Goal: Navigation & Orientation: Find specific page/section

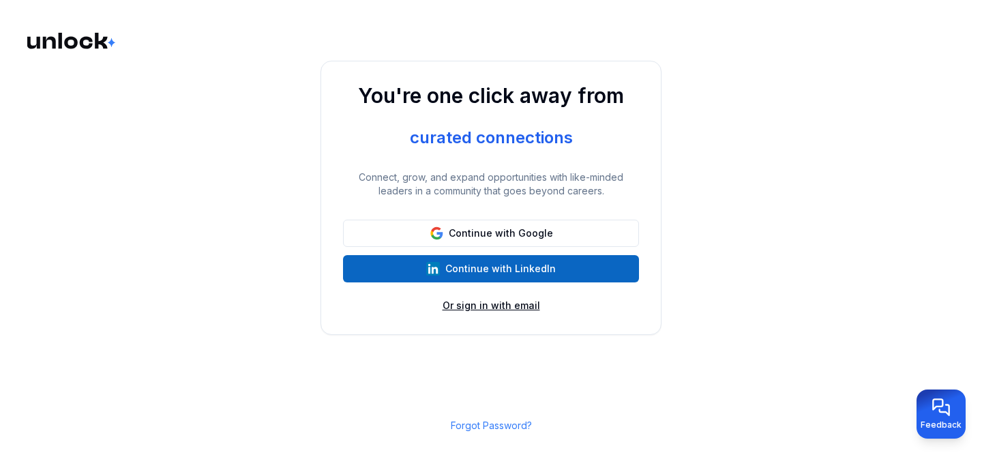
click at [512, 306] on button "Or sign in with email" at bounding box center [492, 306] width 98 height 14
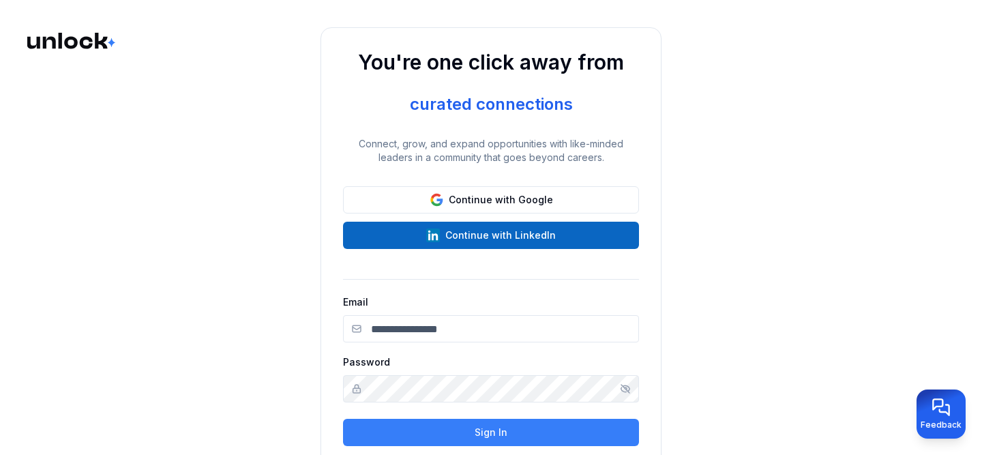
type input "**********"
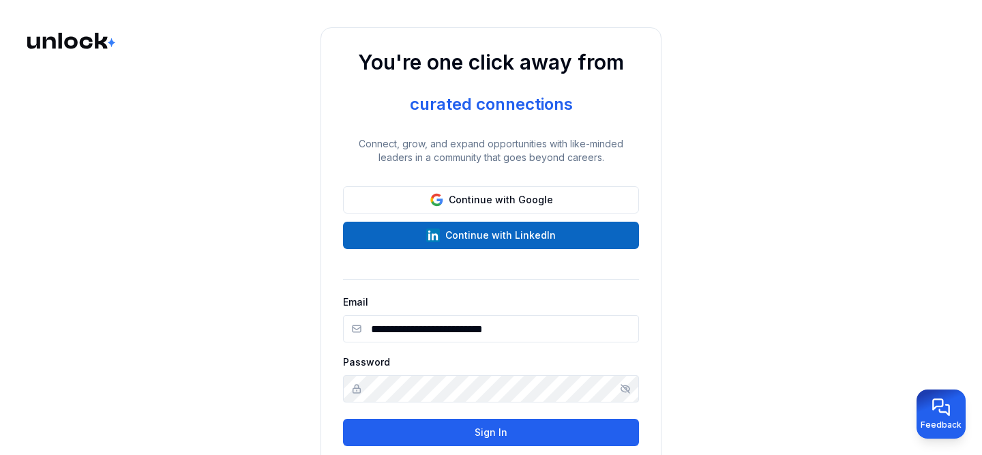
click at [458, 435] on button "Sign In" at bounding box center [491, 432] width 296 height 27
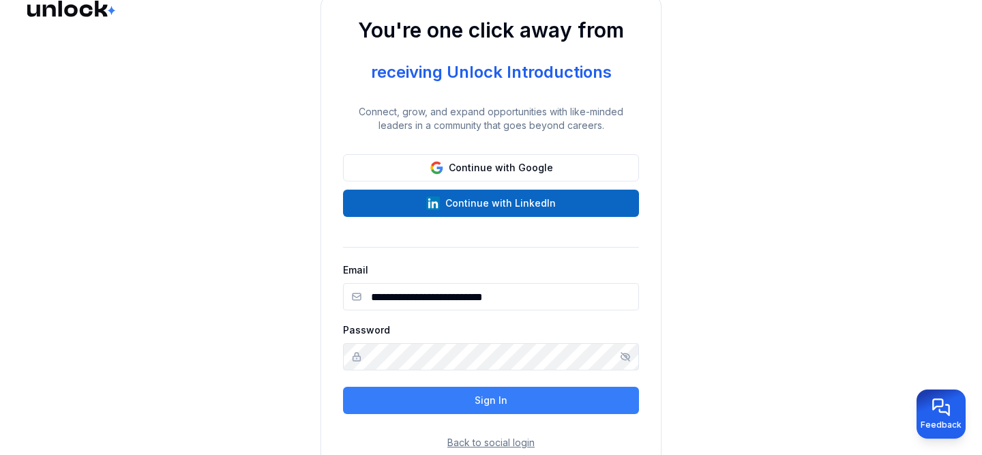
scroll to position [24, 0]
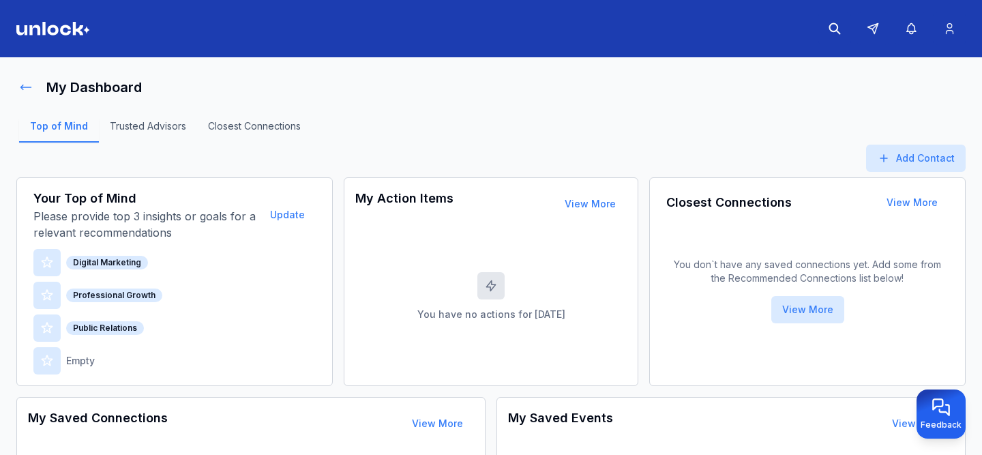
click at [25, 90] on icon at bounding box center [26, 87] width 14 height 14
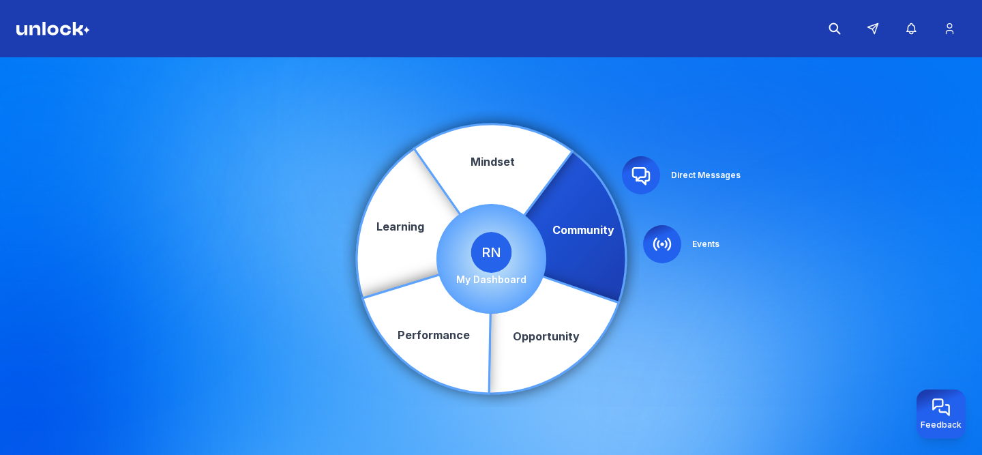
click at [598, 229] on icon at bounding box center [558, 226] width 134 height 151
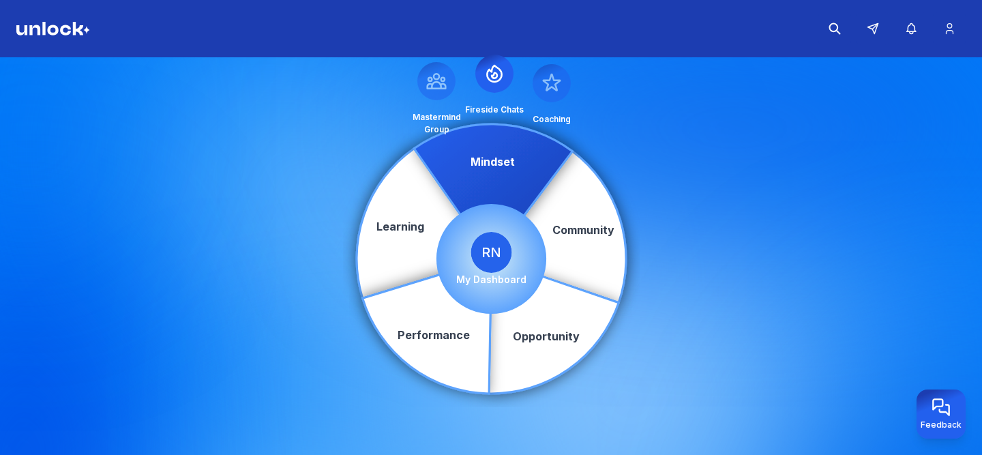
click at [488, 141] on icon at bounding box center [493, 191] width 158 height 134
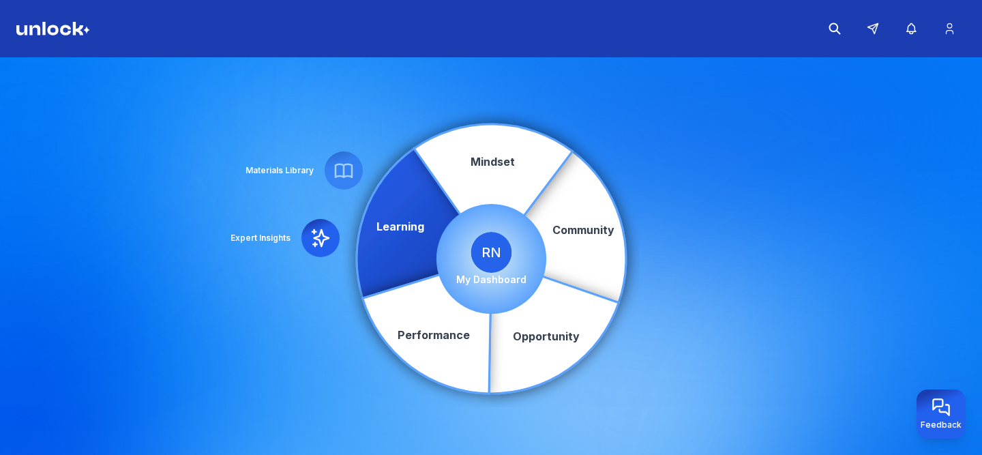
click at [321, 243] on icon at bounding box center [320, 238] width 16 height 16
